Goal: Check status: Check status

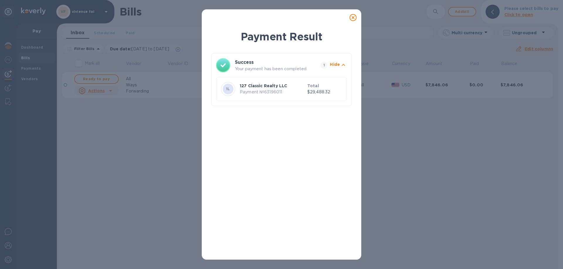
click at [354, 16] on icon at bounding box center [352, 17] width 7 height 7
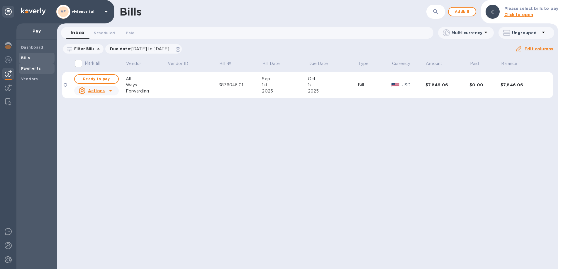
click at [36, 68] on b "Payments" at bounding box center [31, 68] width 20 height 4
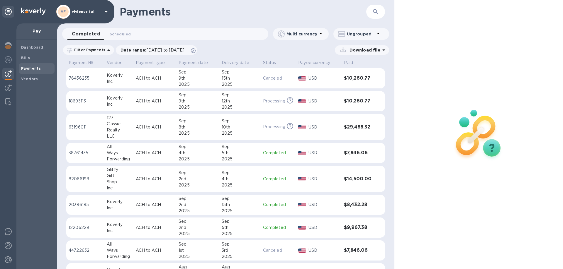
click at [212, 153] on div "4th" at bounding box center [198, 153] width 38 height 6
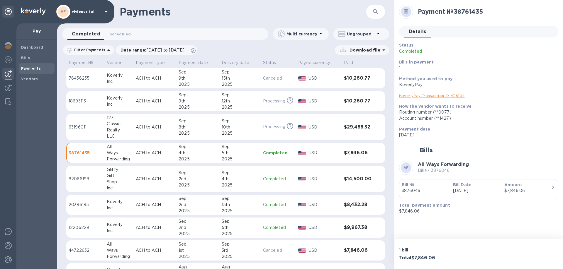
click at [437, 94] on link "KoverlyPay Transaction ID № 18104" at bounding box center [432, 96] width 66 height 4
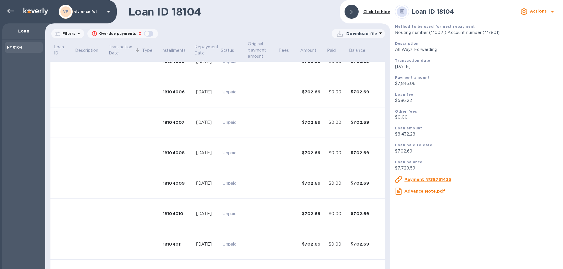
scroll to position [195, 0]
